Goal: Transaction & Acquisition: Purchase product/service

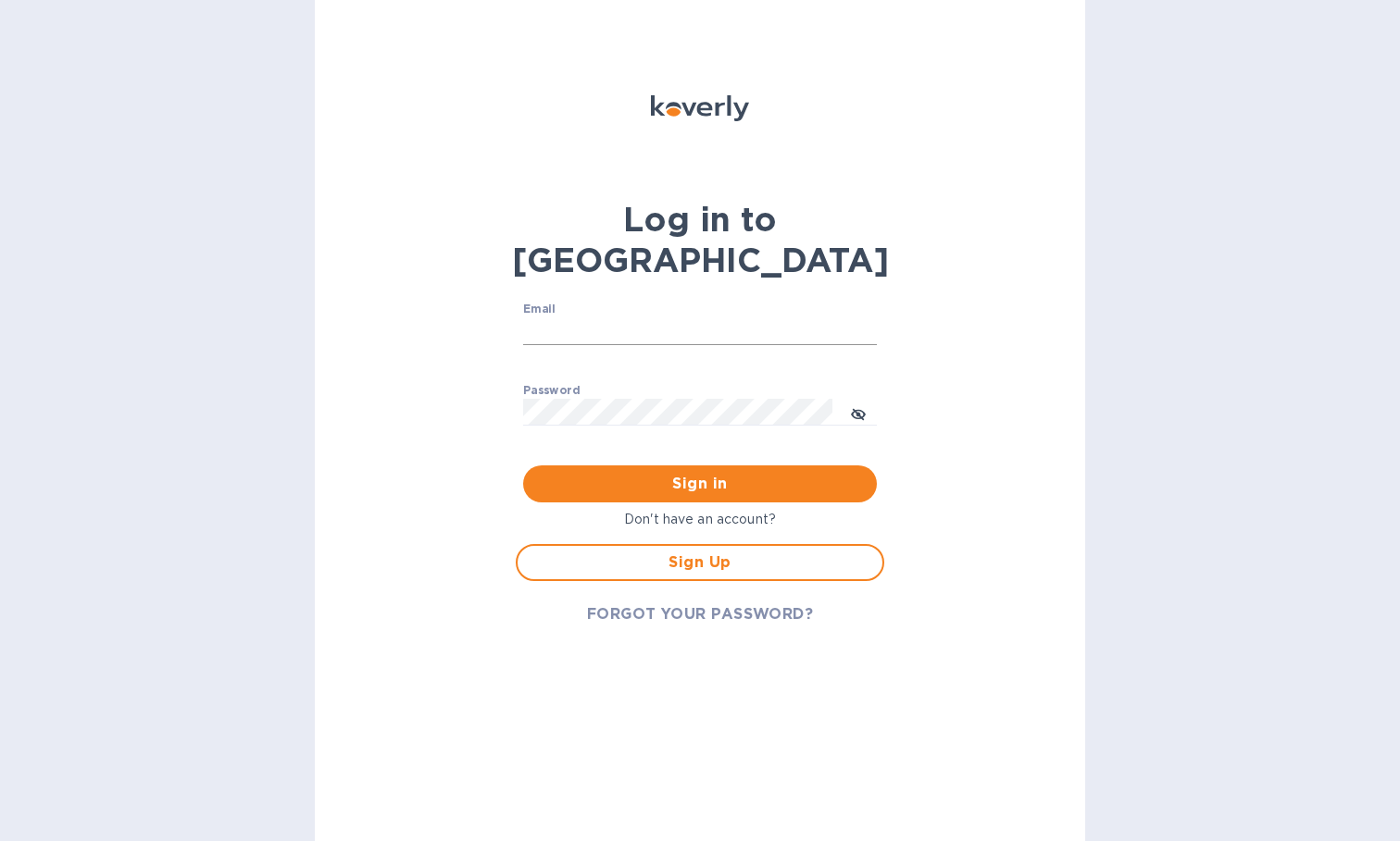
click at [582, 318] on input "Email" at bounding box center [700, 332] width 354 height 28
type input "[EMAIL_ADDRESS][DOMAIN_NAME]"
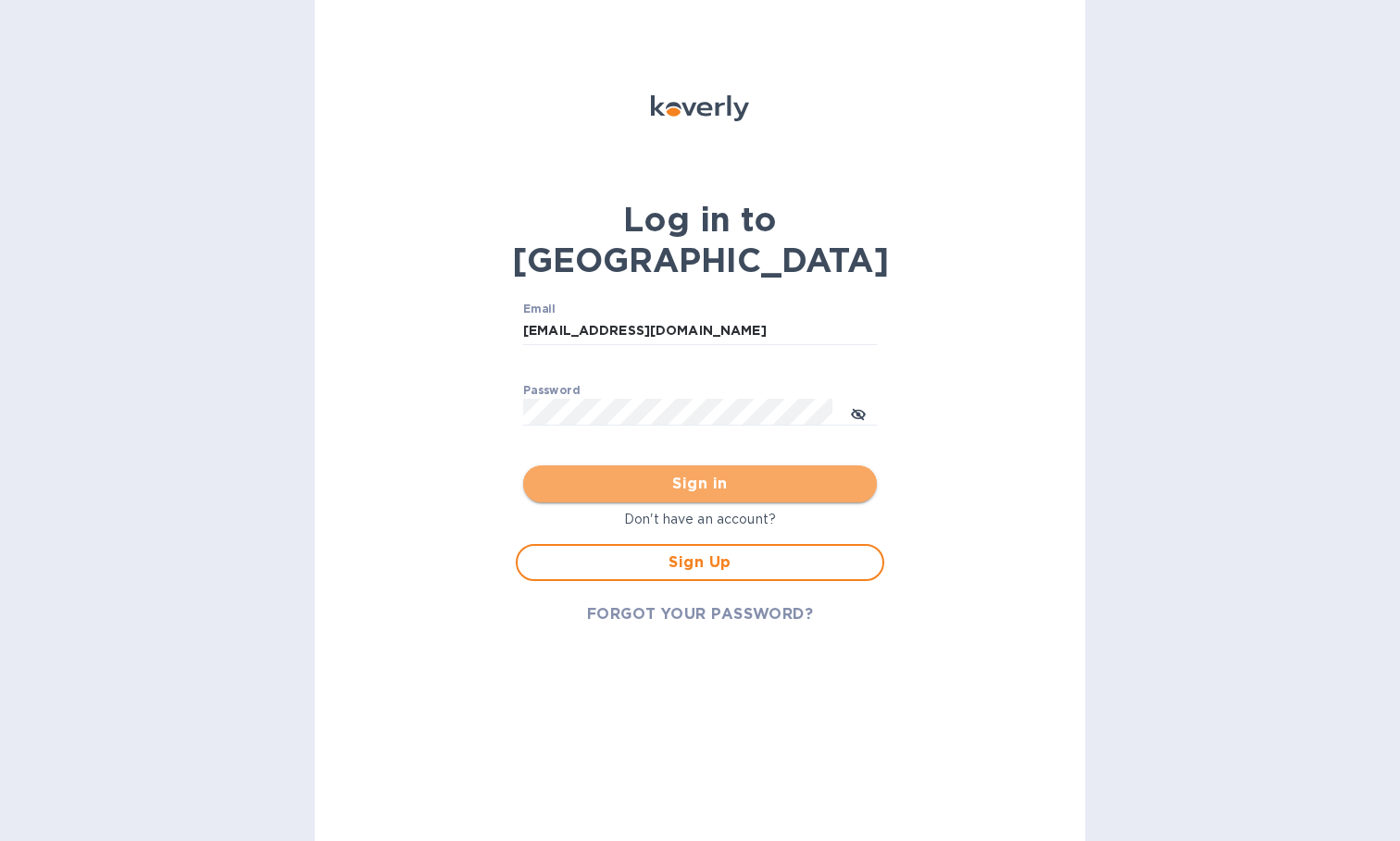
click at [719, 472] on span "Sign in" at bounding box center [700, 483] width 324 height 22
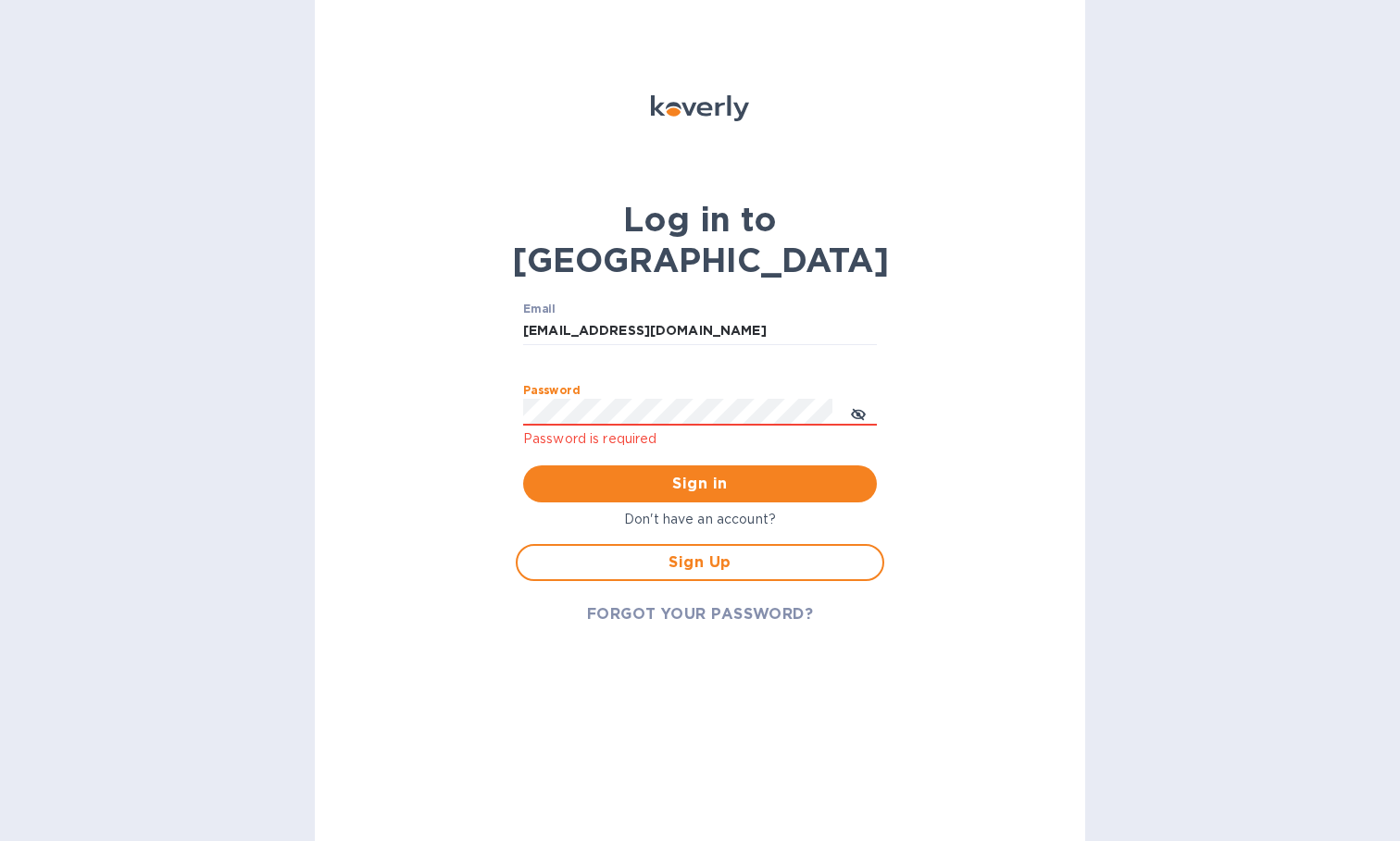
drag, startPoint x: 659, startPoint y: 356, endPoint x: 368, endPoint y: 385, distance: 292.4
click at [347, 402] on div "Log in to Koverly Email [EMAIL_ADDRESS][DOMAIN_NAME] ​ Password Password is req…" at bounding box center [700, 420] width 770 height 841
